Goal: Information Seeking & Learning: Learn about a topic

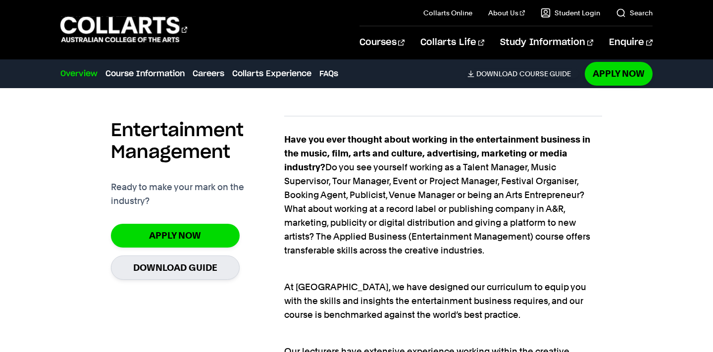
scroll to position [658, 0]
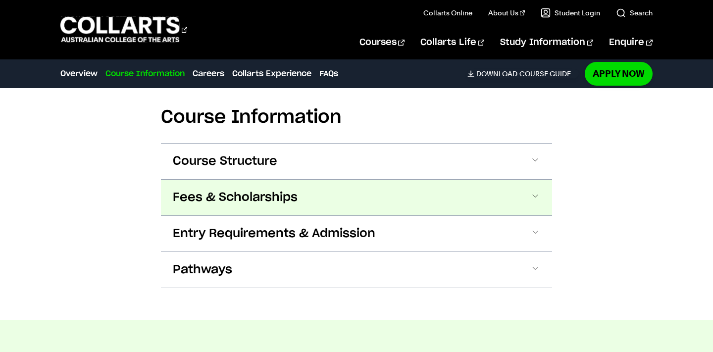
click at [449, 180] on button "Fees & Scholarships" at bounding box center [356, 198] width 391 height 36
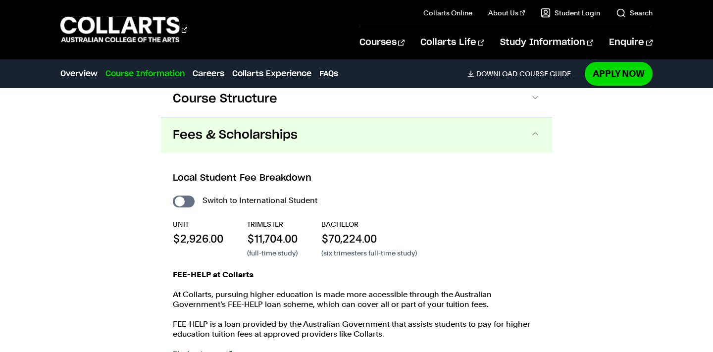
scroll to position [1494, 0]
click at [186, 195] on input "International Student" at bounding box center [184, 201] width 22 height 12
checkbox input "true"
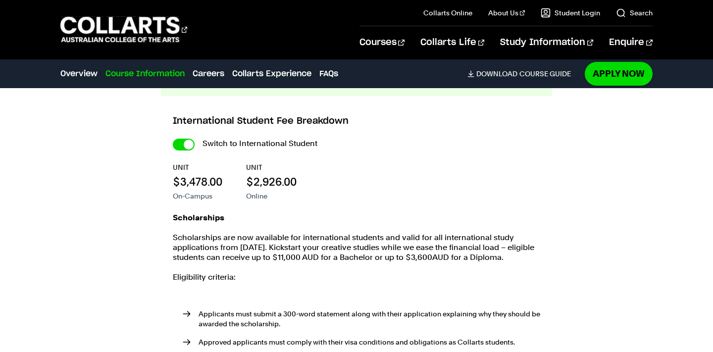
scroll to position [1560, 0]
click at [178, 139] on input "International Student" at bounding box center [184, 145] width 22 height 12
checkbox input "false"
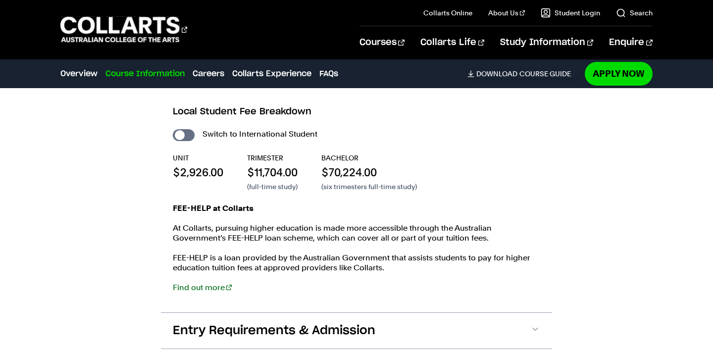
click at [181, 127] on div "Switch to International Student UNIT $2,926.00 TRIMESTER $11,704.00 (full-time …" at bounding box center [356, 214] width 367 height 175
click at [184, 129] on input "International Student" at bounding box center [184, 135] width 22 height 12
checkbox input "true"
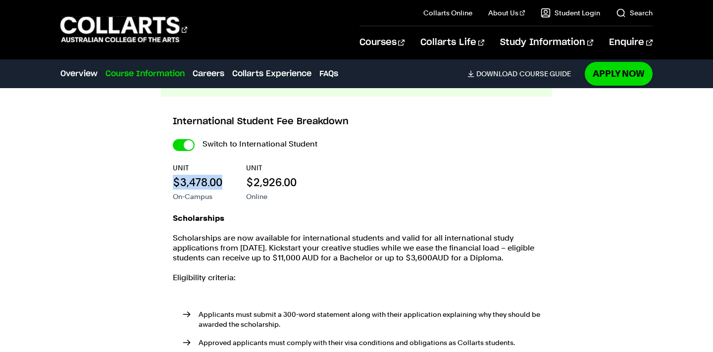
drag, startPoint x: 223, startPoint y: 152, endPoint x: 155, endPoint y: 157, distance: 68.5
click at [155, 157] on div "Course Information Course Structure Bachelor of Applied Business (Entertainment…" at bounding box center [356, 256] width 713 height 630
copy p "$3,478.00"
